Goal: Information Seeking & Learning: Learn about a topic

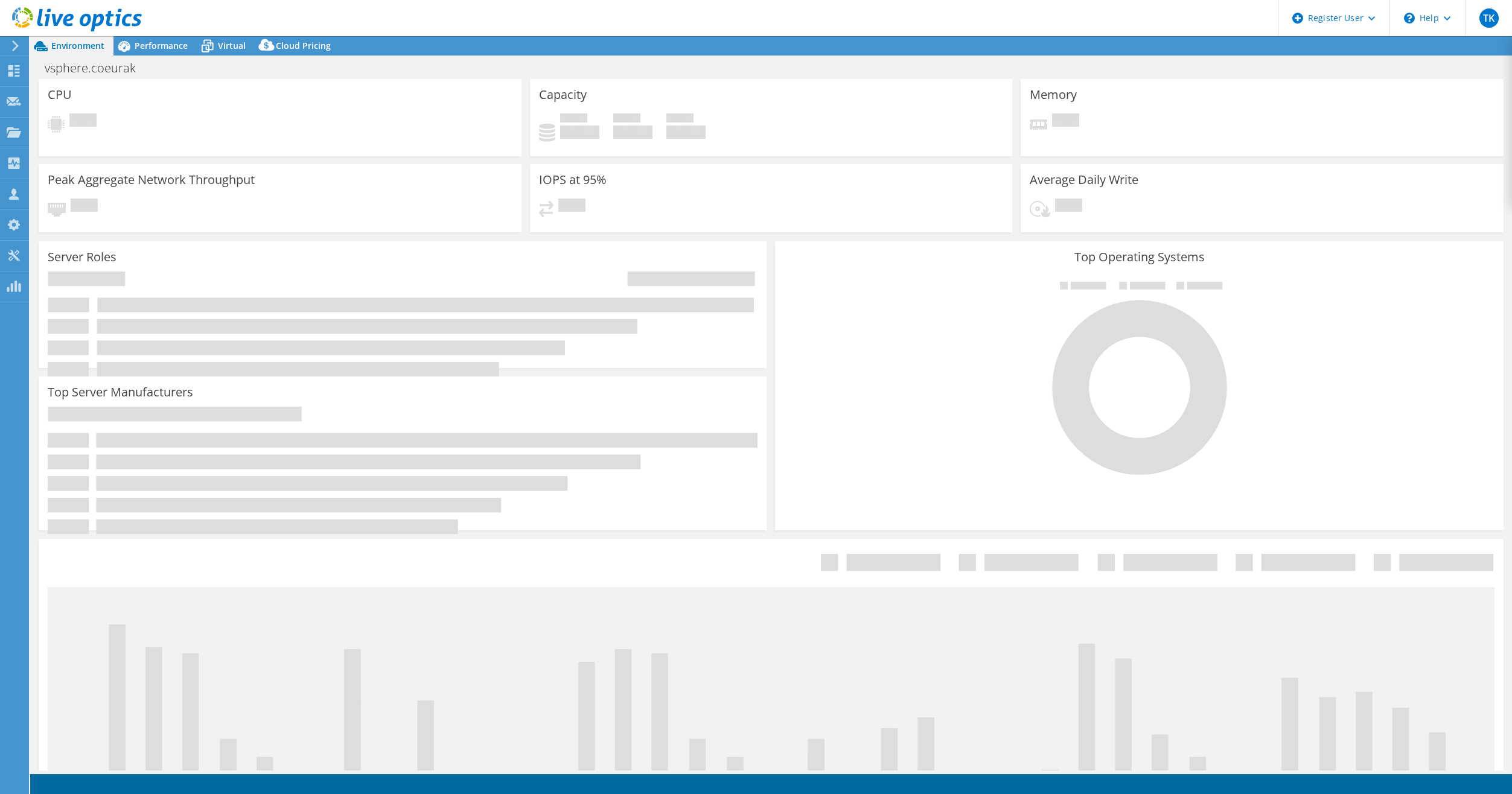
select select "USD"
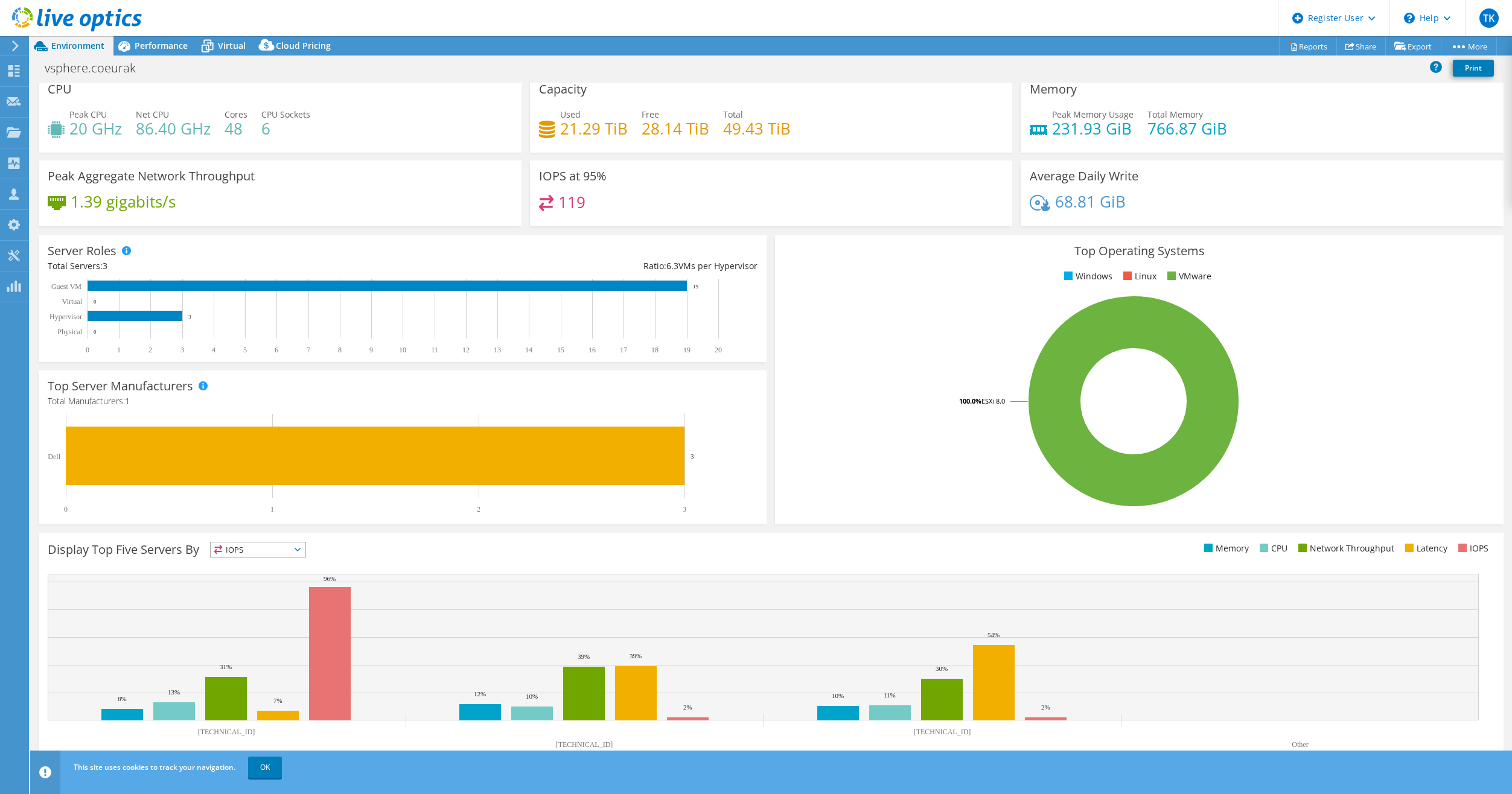
scroll to position [11, 0]
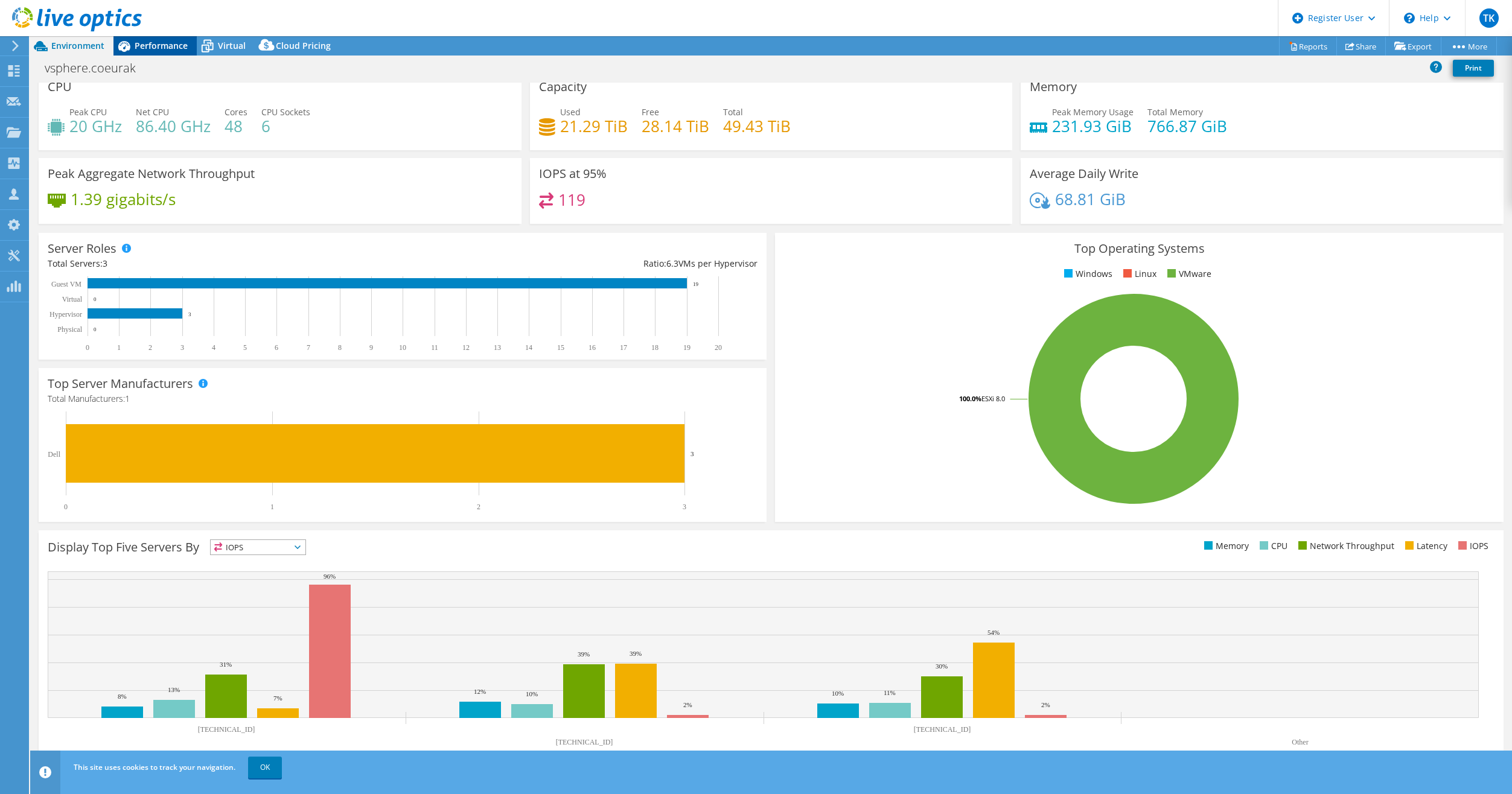
click at [145, 43] on span "Performance" at bounding box center [161, 46] width 53 height 11
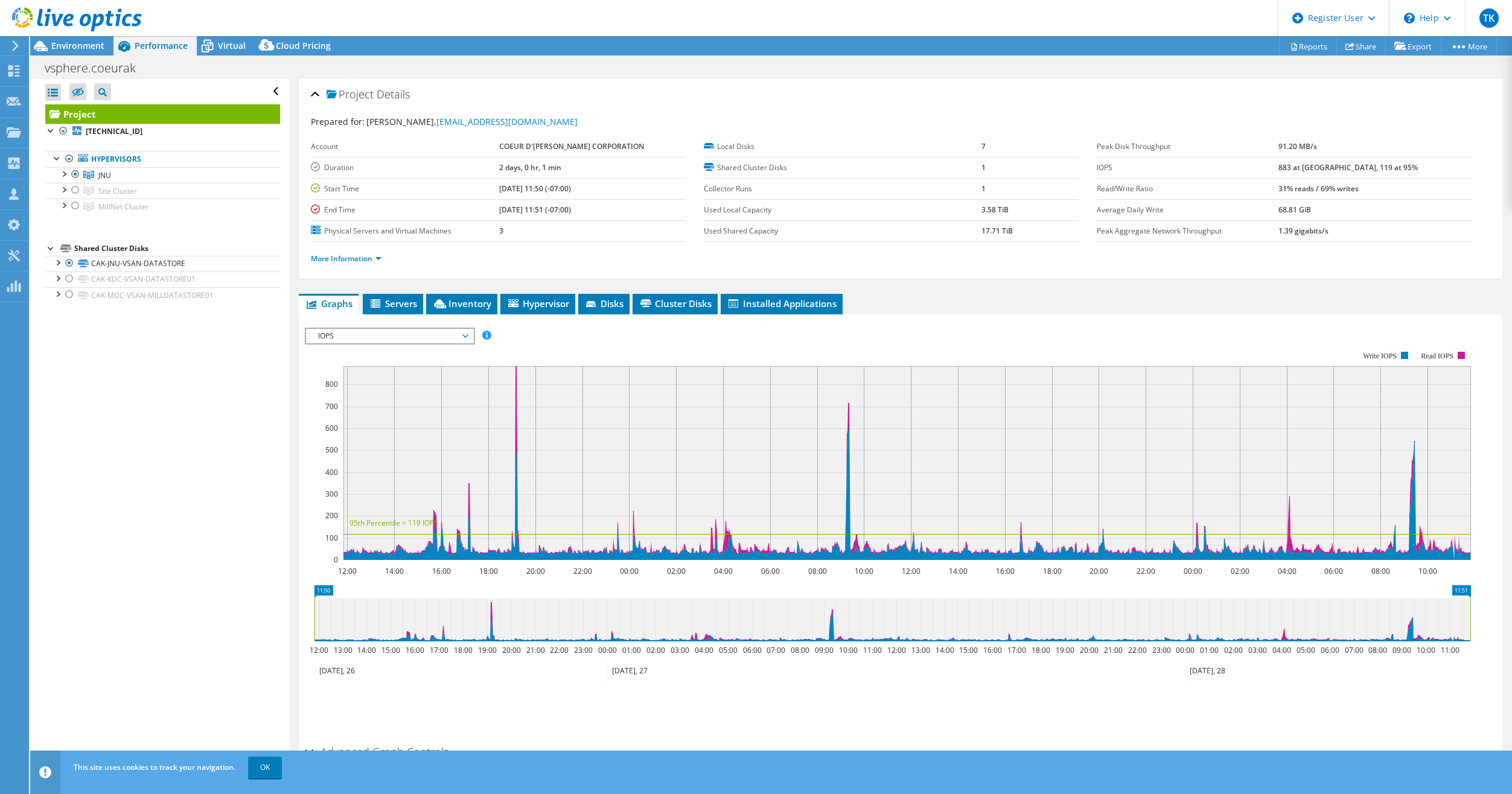
scroll to position [0, 0]
click at [391, 304] on span "Servers" at bounding box center [392, 303] width 48 height 12
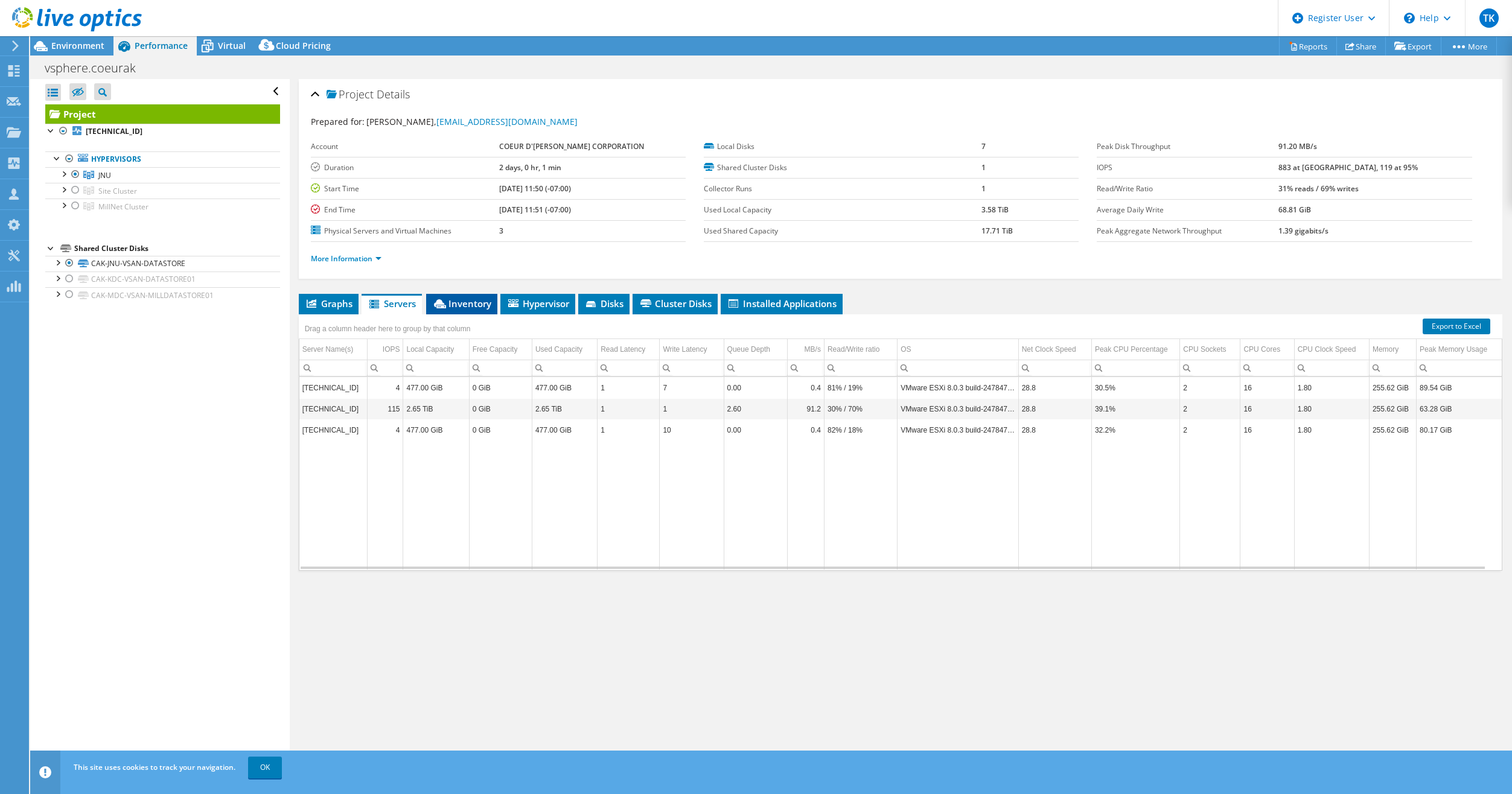
click at [453, 305] on span "Inventory" at bounding box center [462, 303] width 59 height 12
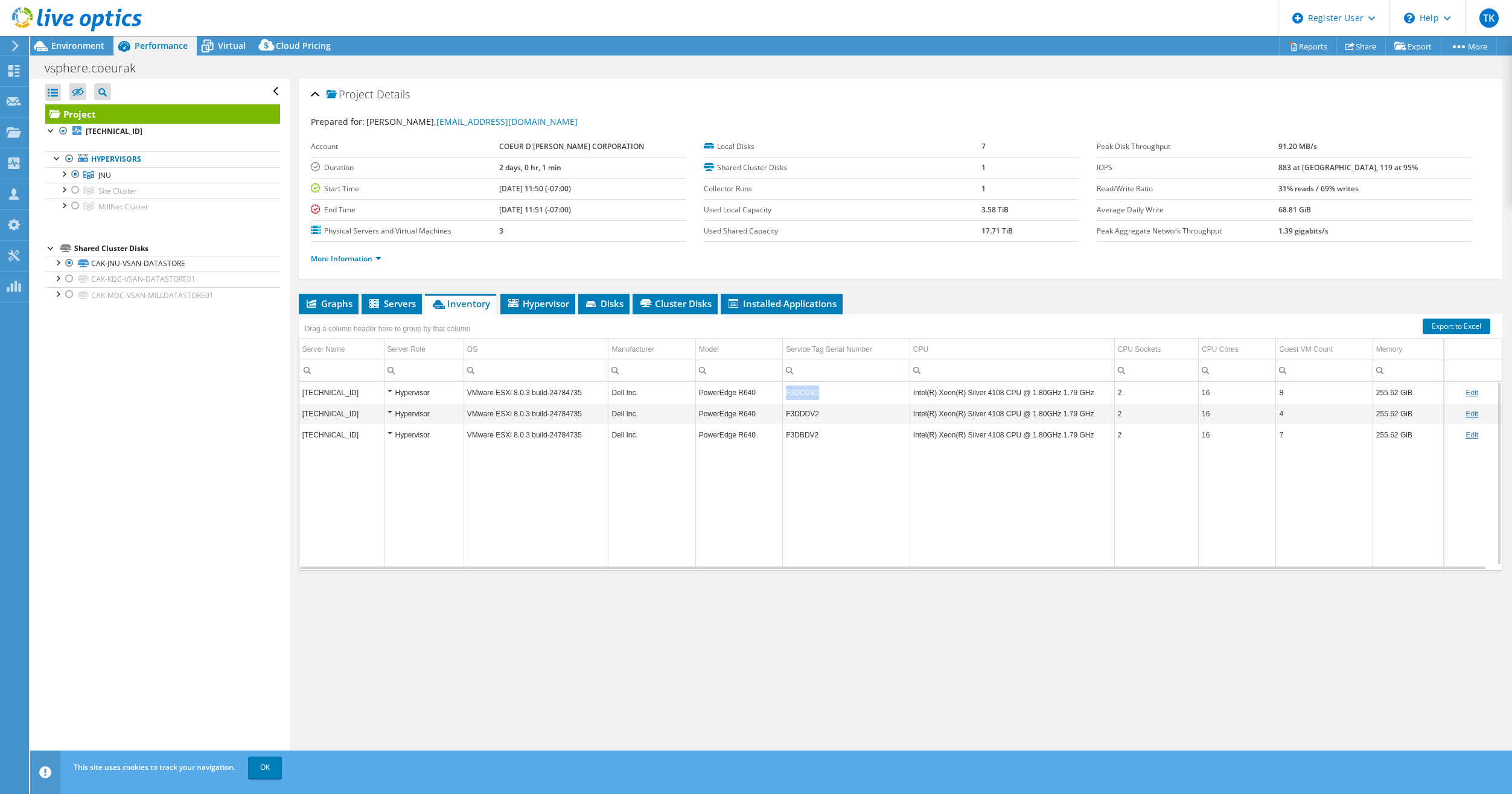
drag, startPoint x: 816, startPoint y: 392, endPoint x: 784, endPoint y: 393, distance: 32.0
click at [784, 393] on td "F3DCDV2" at bounding box center [846, 393] width 127 height 21
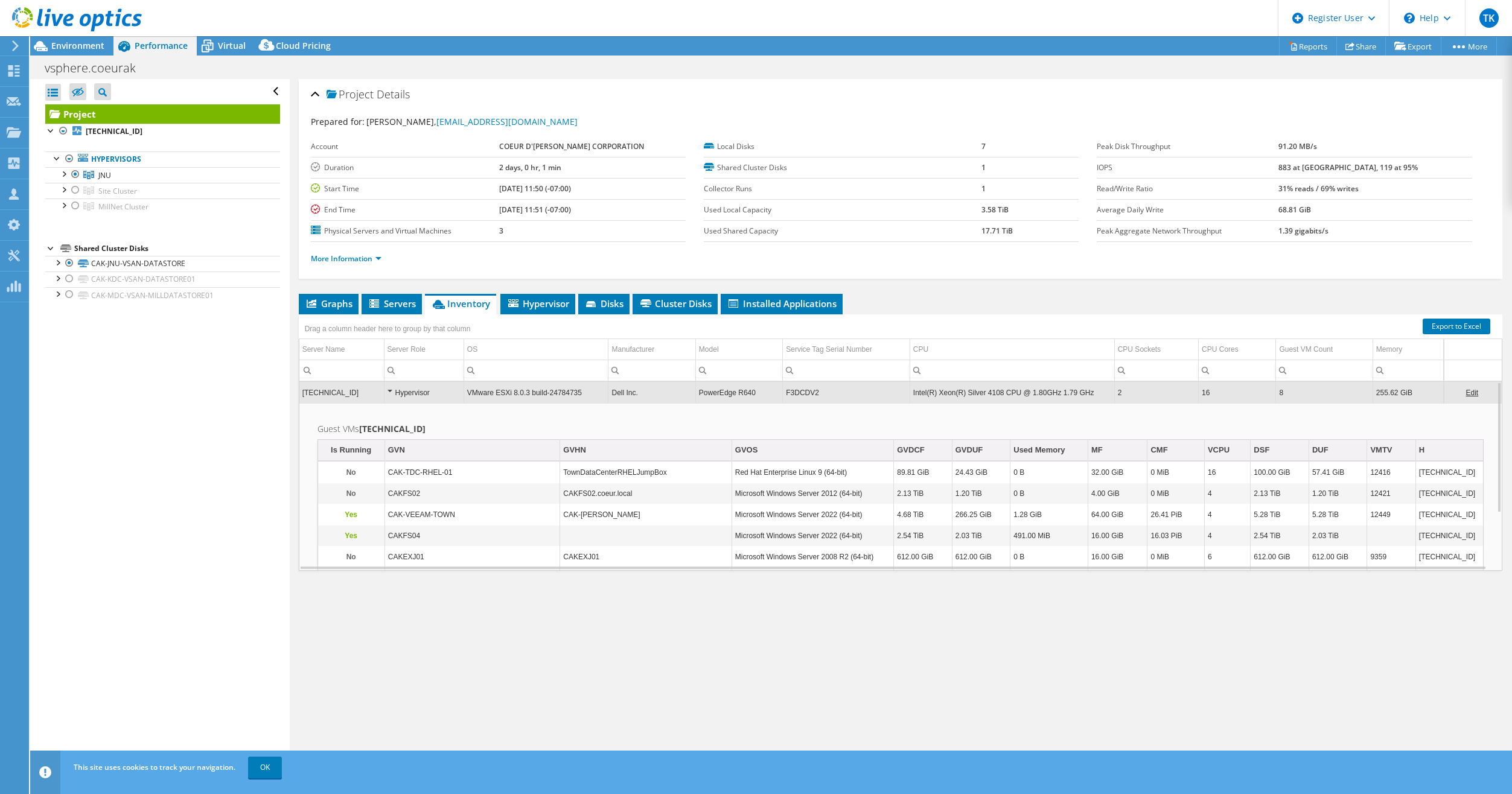
drag, startPoint x: 784, startPoint y: 393, endPoint x: 727, endPoint y: 427, distance: 66.4
click at [727, 427] on h2 "Guest VMs [TECHNICAL_ID]" at bounding box center [901, 429] width 1167 height 14
drag, startPoint x: 816, startPoint y: 393, endPoint x: 780, endPoint y: 396, distance: 36.1
click at [780, 396] on tr "[TECHNICAL_ID] Hypervisor VMware ESXi 8.0.3 build-24784735 Dell Inc. PowerEdge …" at bounding box center [901, 393] width 1202 height 21
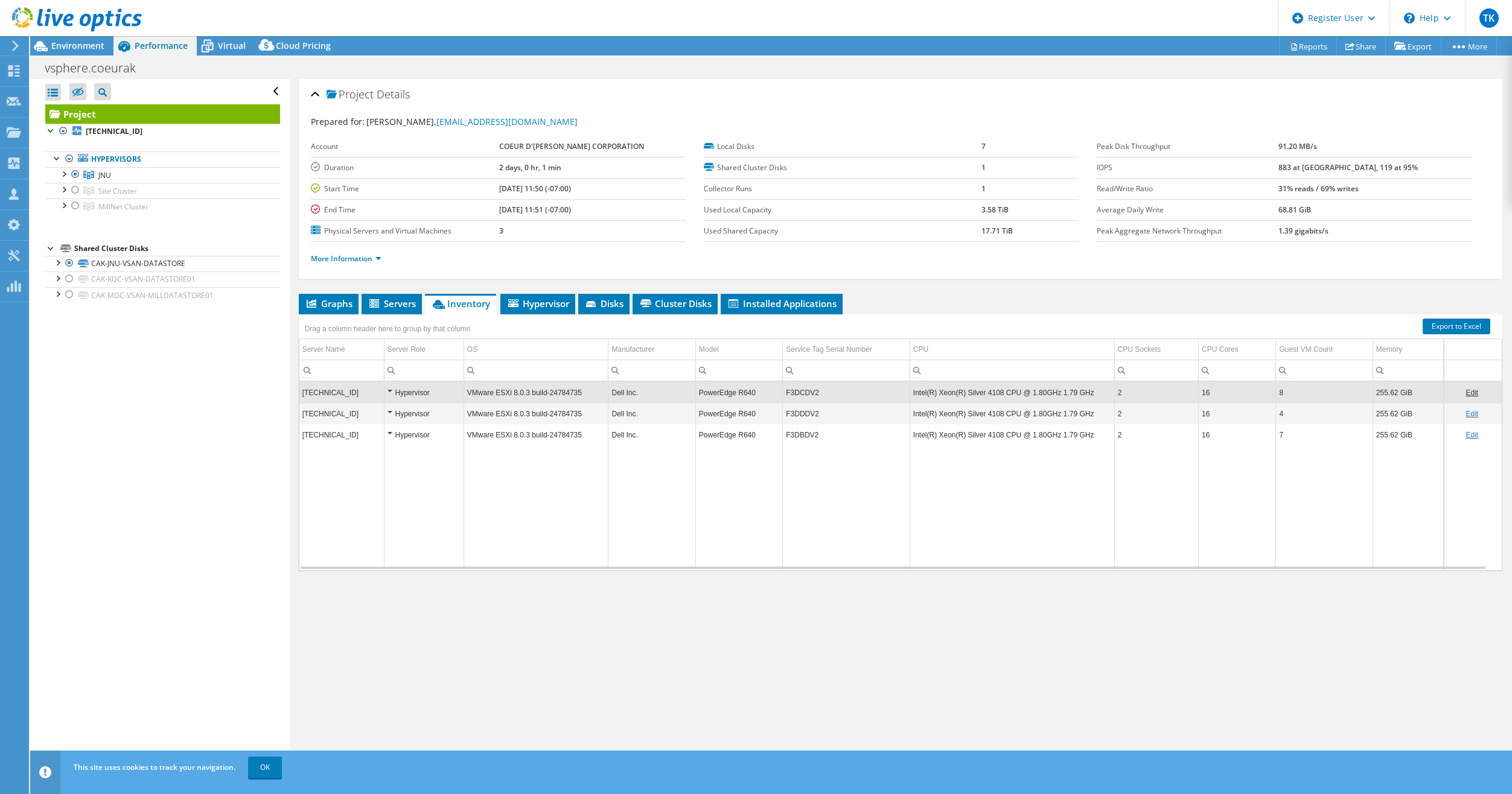
click at [801, 393] on td "F3DCDV2" at bounding box center [846, 393] width 127 height 21
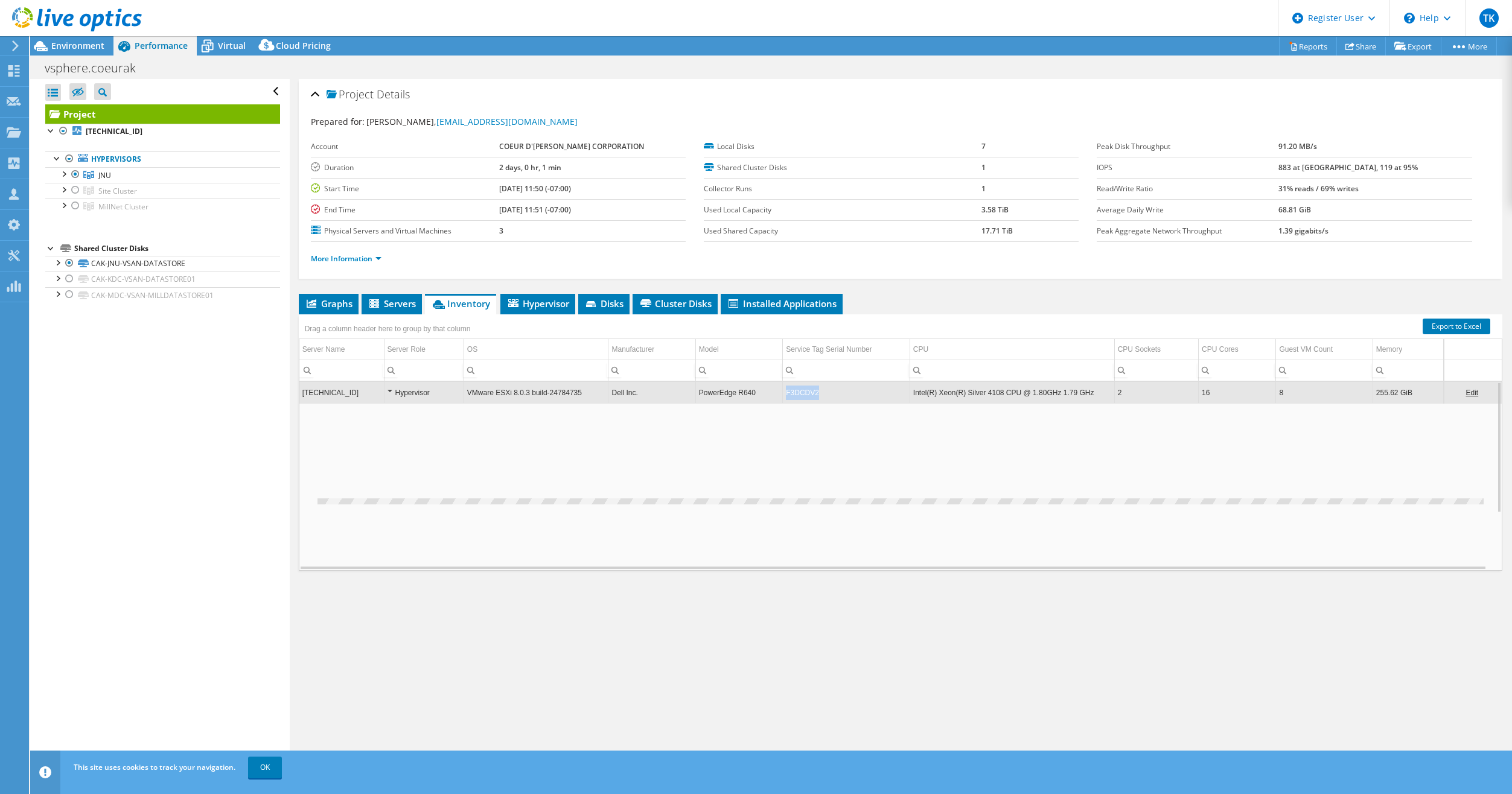
click at [801, 393] on td "F3DCDV2" at bounding box center [846, 393] width 127 height 21
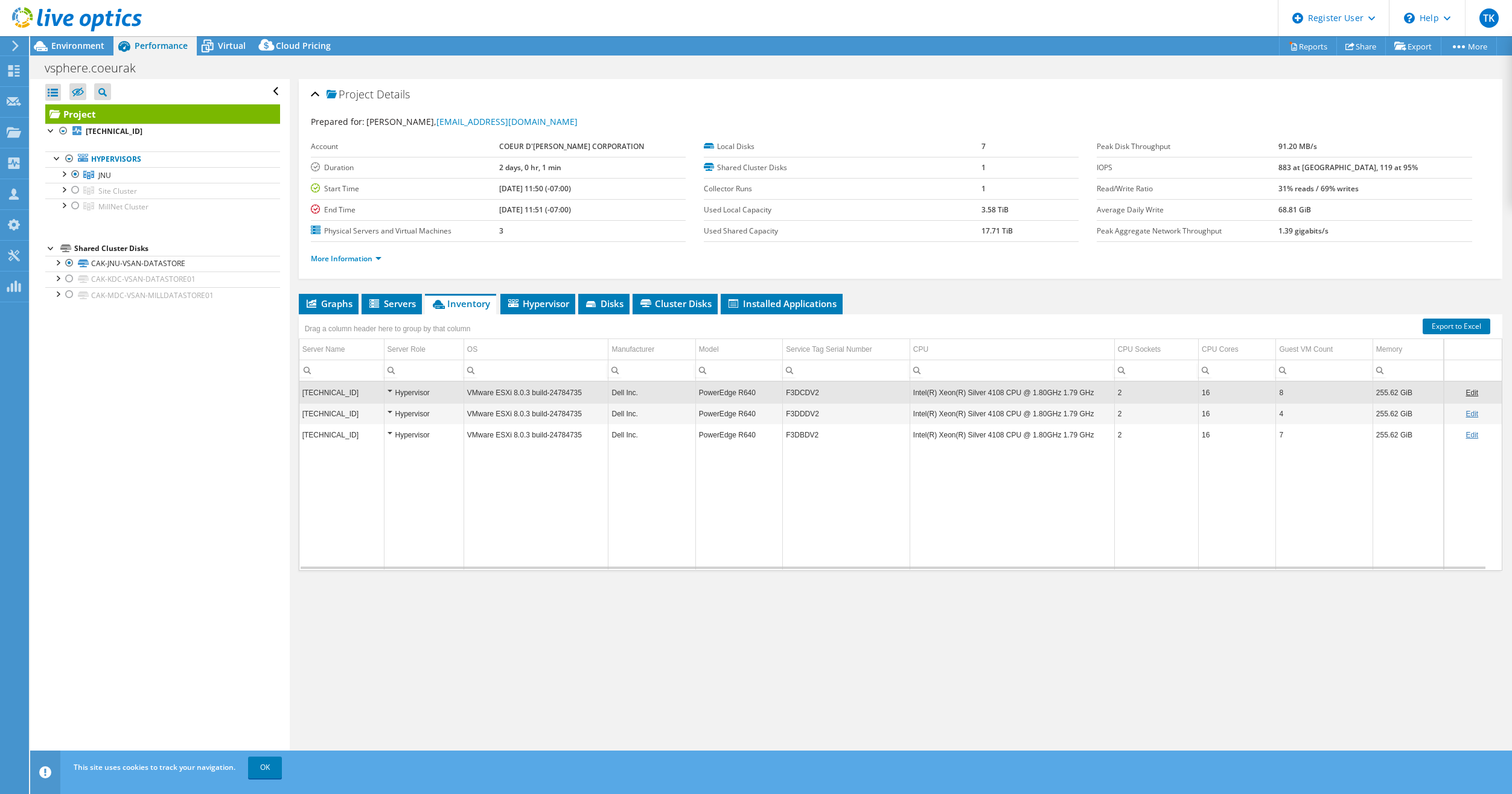
click at [802, 395] on td "F3DCDV2" at bounding box center [846, 393] width 127 height 21
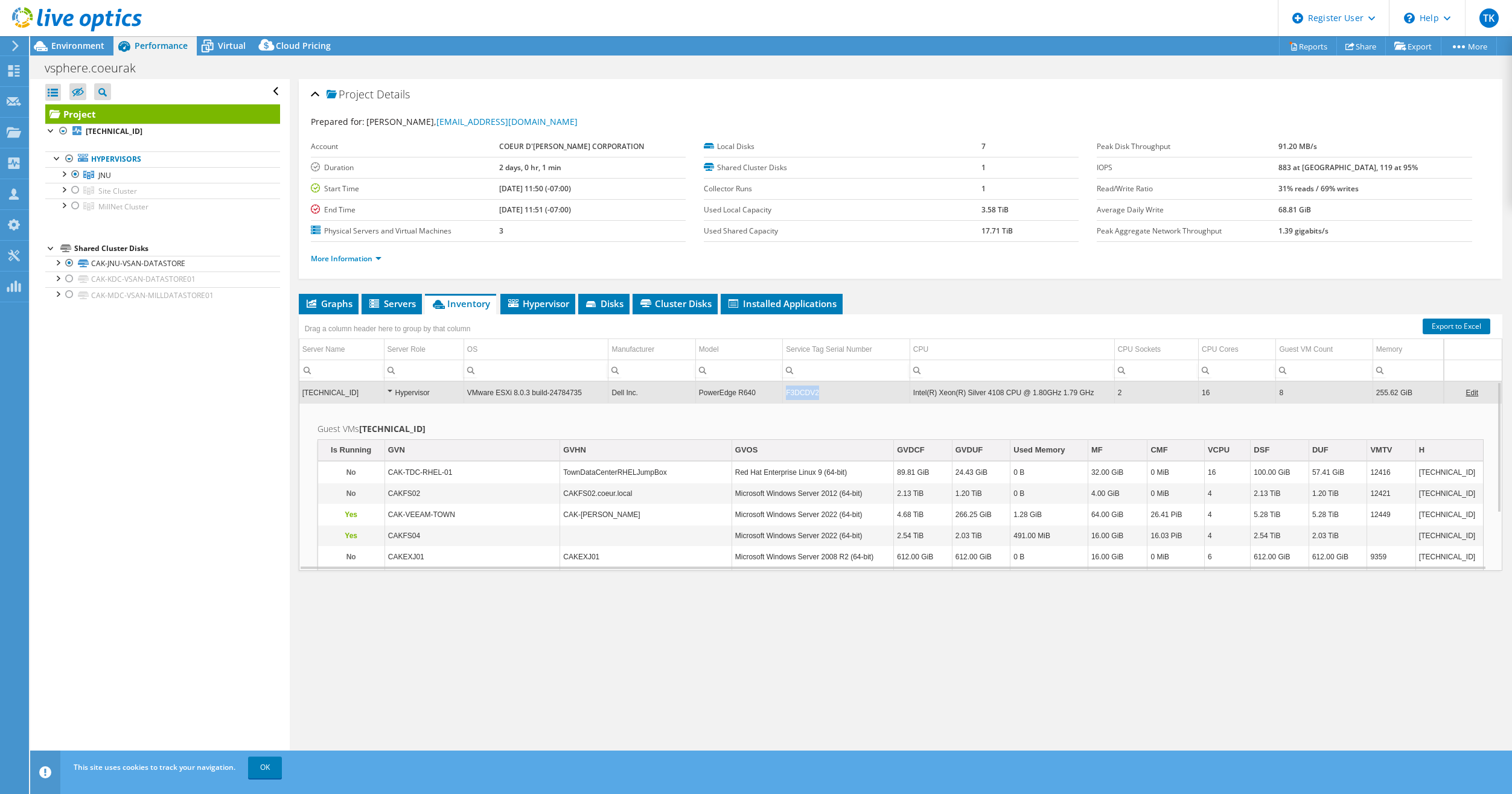
drag, startPoint x: 811, startPoint y: 393, endPoint x: 785, endPoint y: 392, distance: 26.0
click at [785, 392] on td "F3DCDV2" at bounding box center [846, 393] width 127 height 21
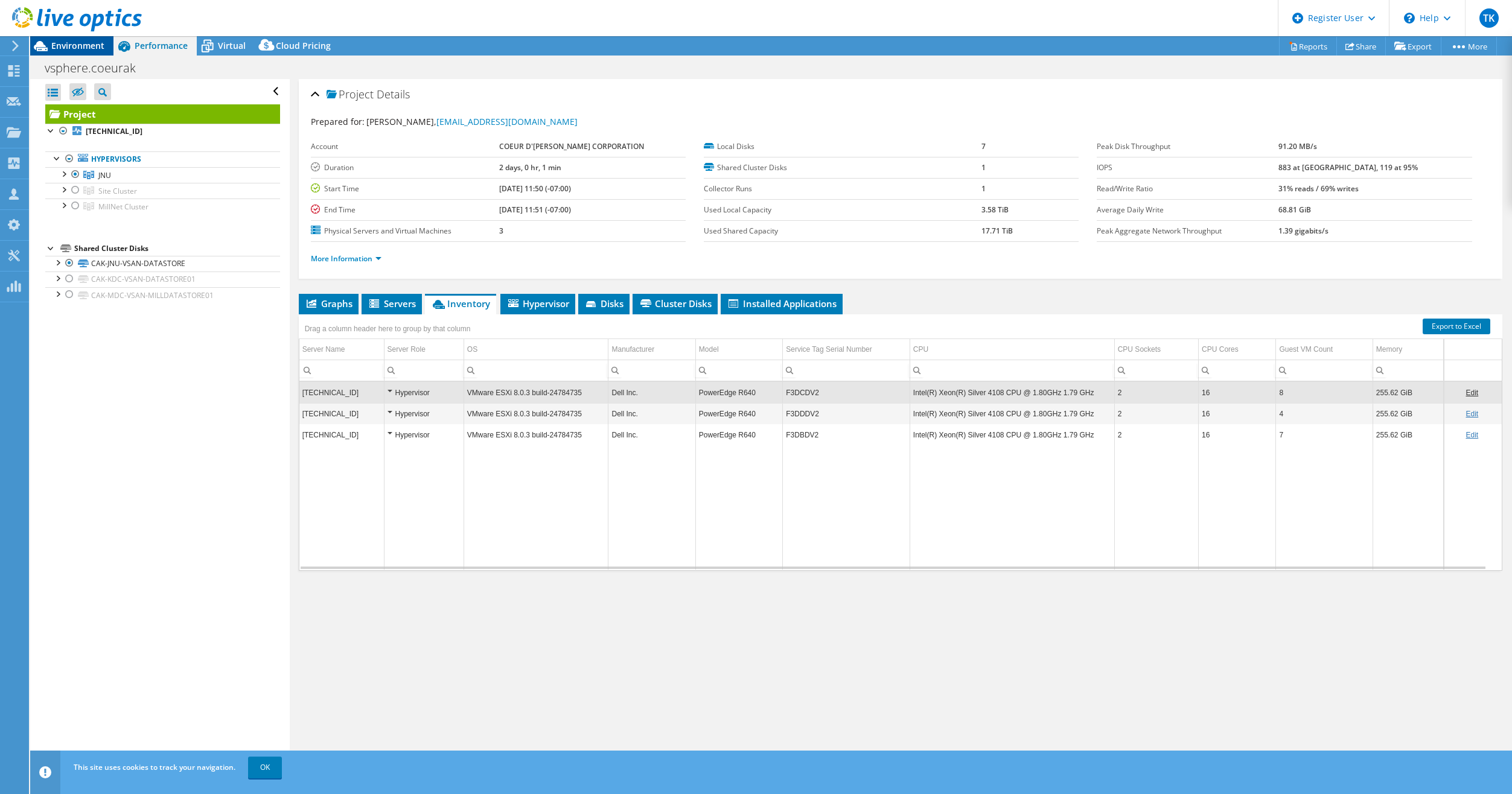
click at [61, 47] on span "Environment" at bounding box center [78, 46] width 53 height 11
